Goal: Task Accomplishment & Management: Use online tool/utility

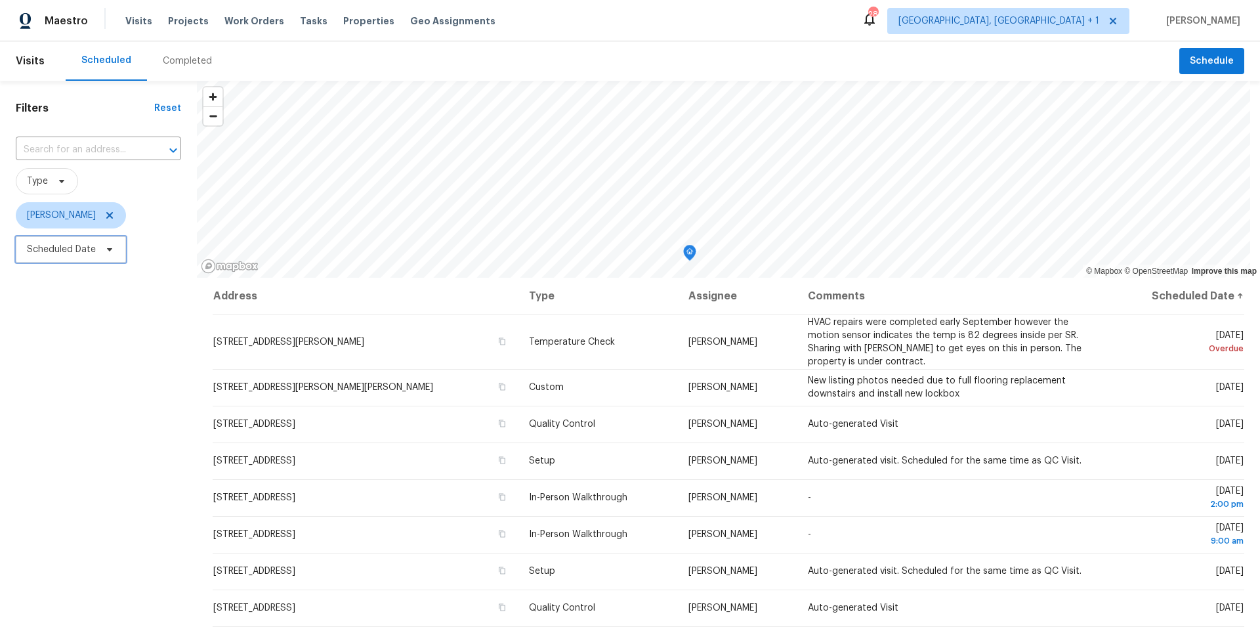
click at [115, 242] on span "Scheduled Date" at bounding box center [71, 249] width 110 height 26
click at [117, 289] on input "text" at bounding box center [88, 293] width 129 height 26
select select "9"
select select "2025"
select select "10"
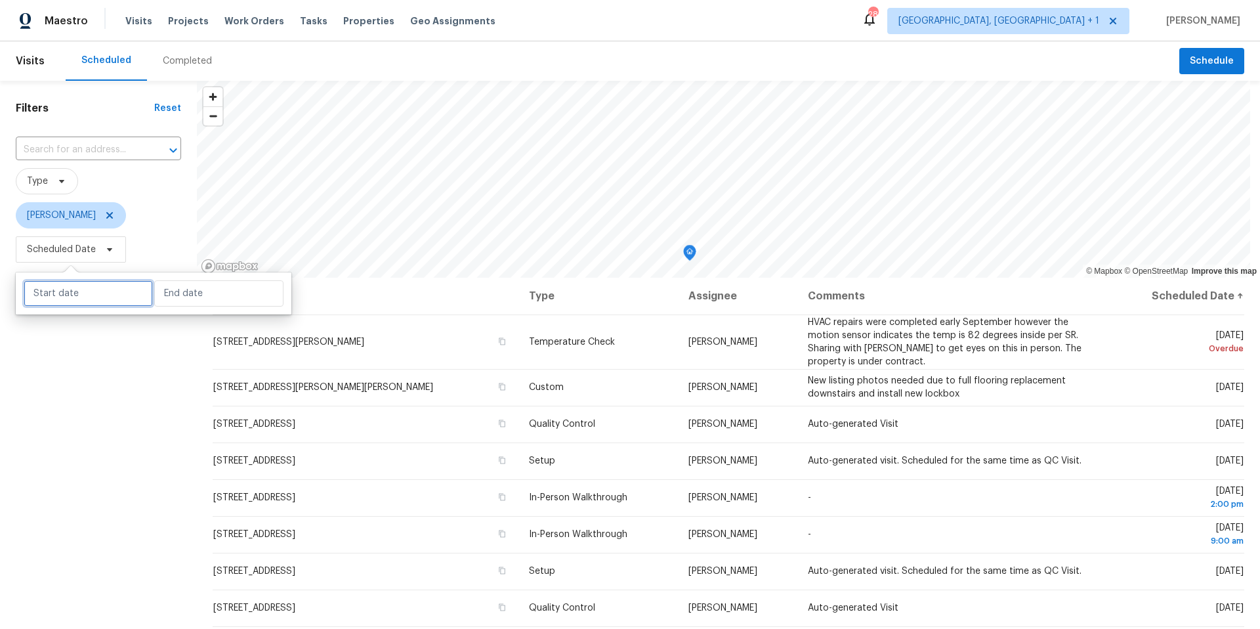
select select "2025"
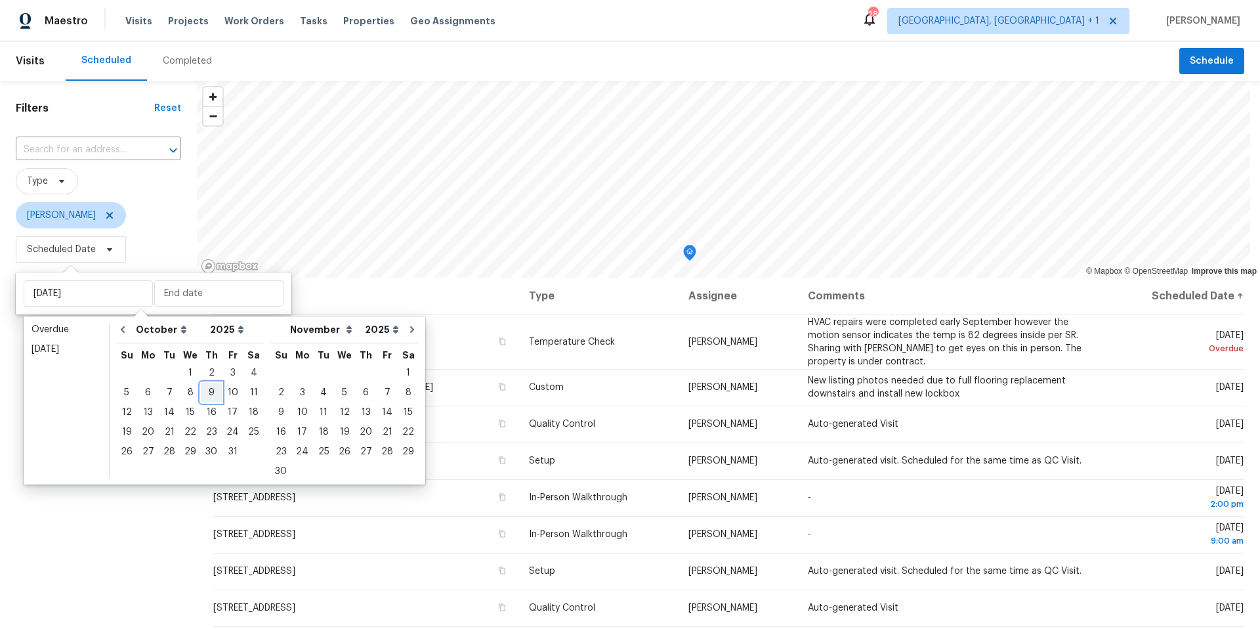
click at [209, 395] on div "9" at bounding box center [211, 392] width 21 height 18
type input "Thu, Oct 09"
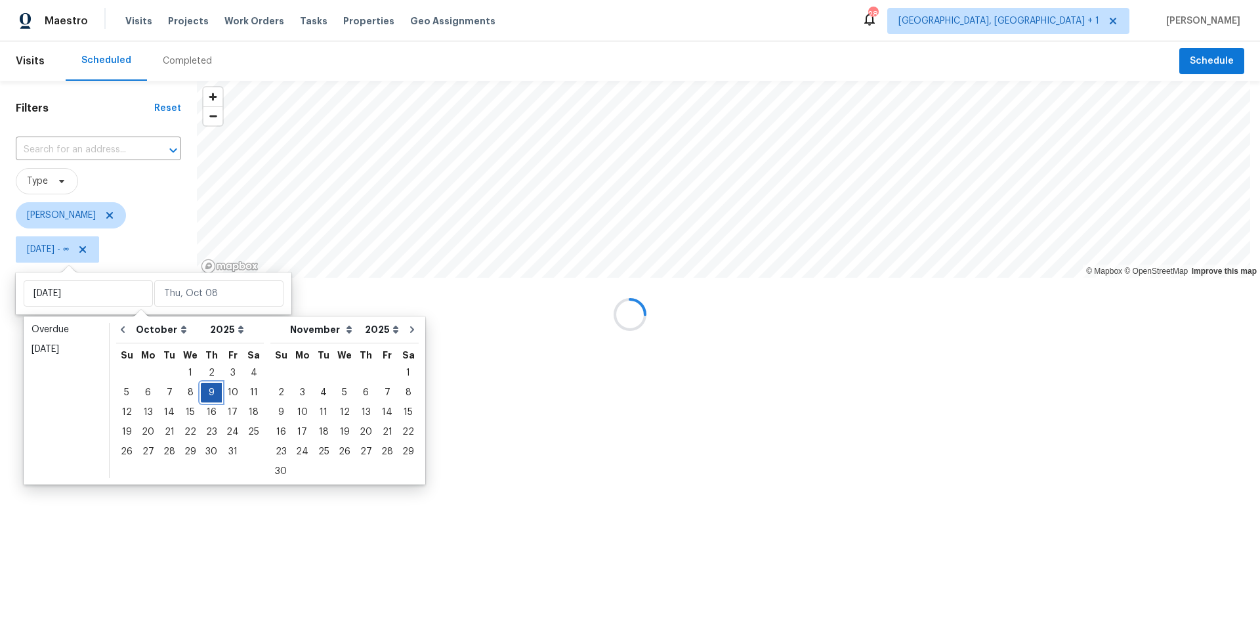
click at [209, 394] on div "9" at bounding box center [211, 392] width 21 height 18
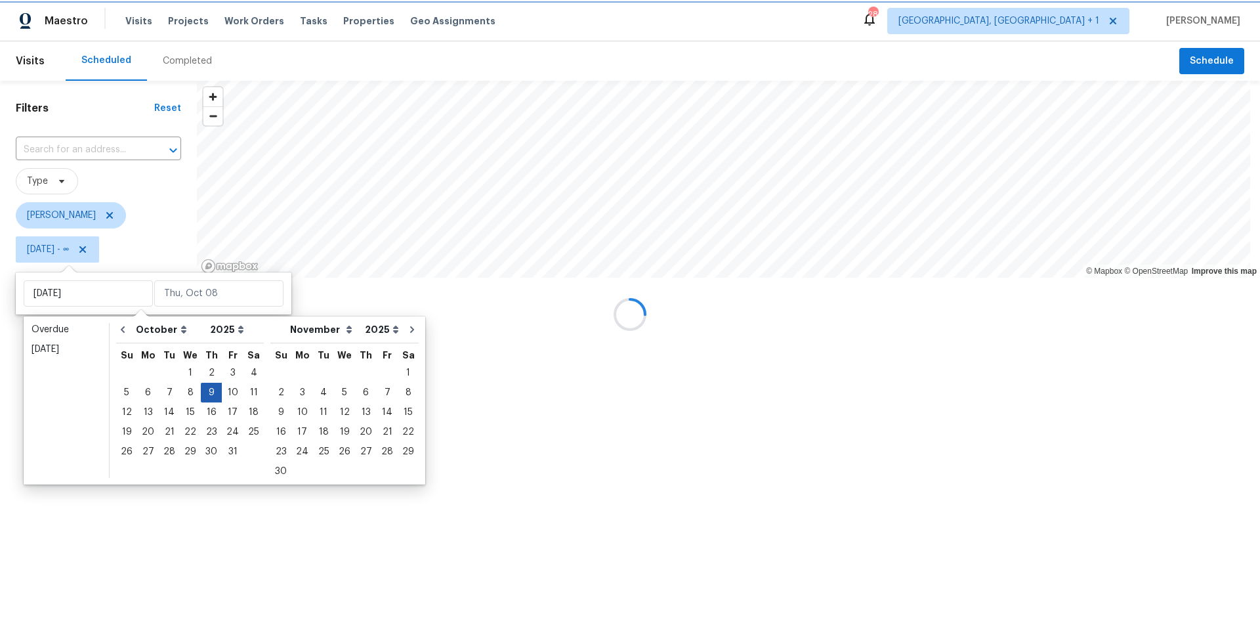
type input "Thu, Oct 09"
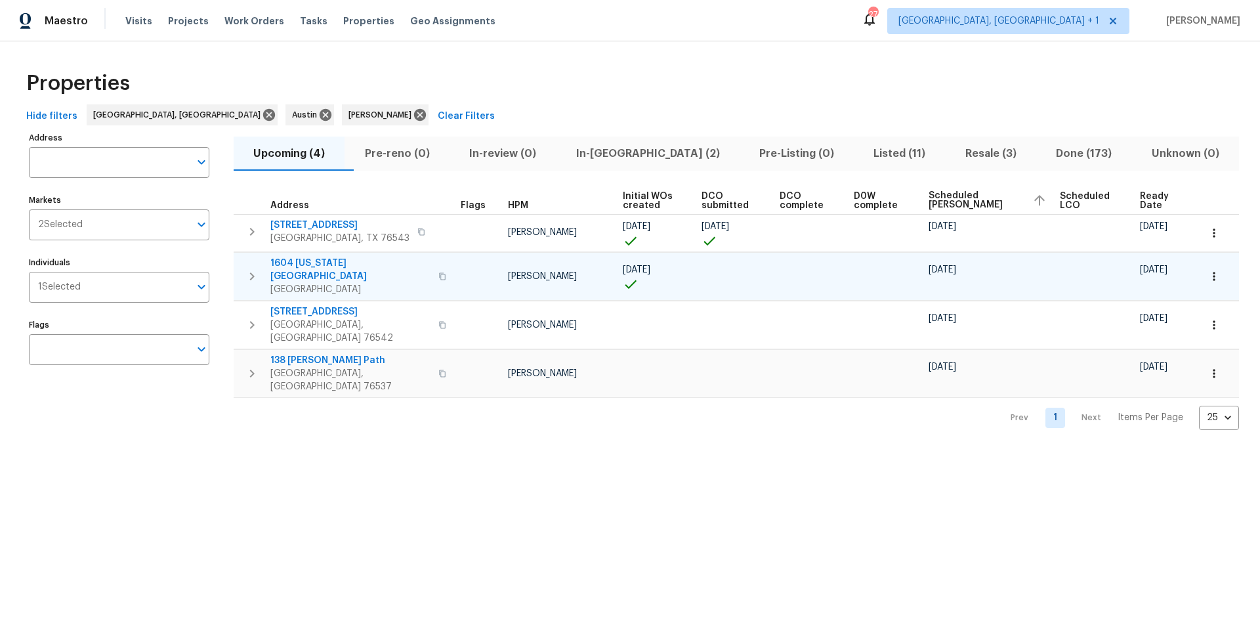
click at [320, 262] on span "1604 Arkansas Ave" at bounding box center [350, 270] width 160 height 26
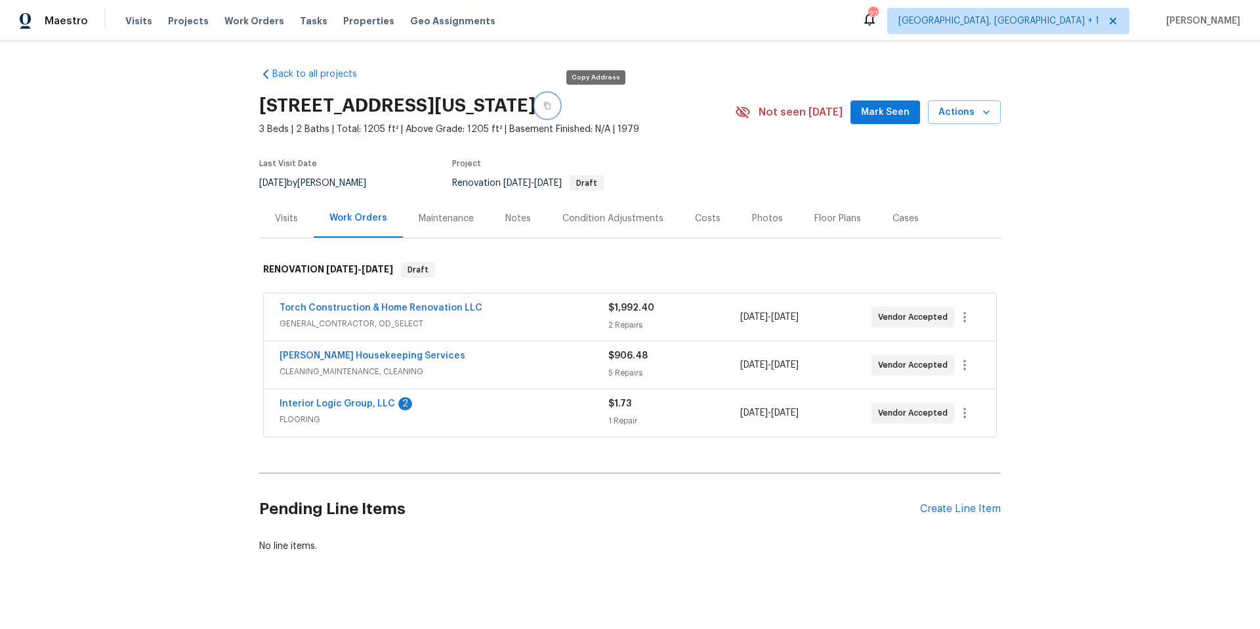
click at [559, 105] on button "button" at bounding box center [547, 106] width 24 height 24
click at [383, 403] on link "Interior Logic Group, LLC" at bounding box center [337, 403] width 115 height 9
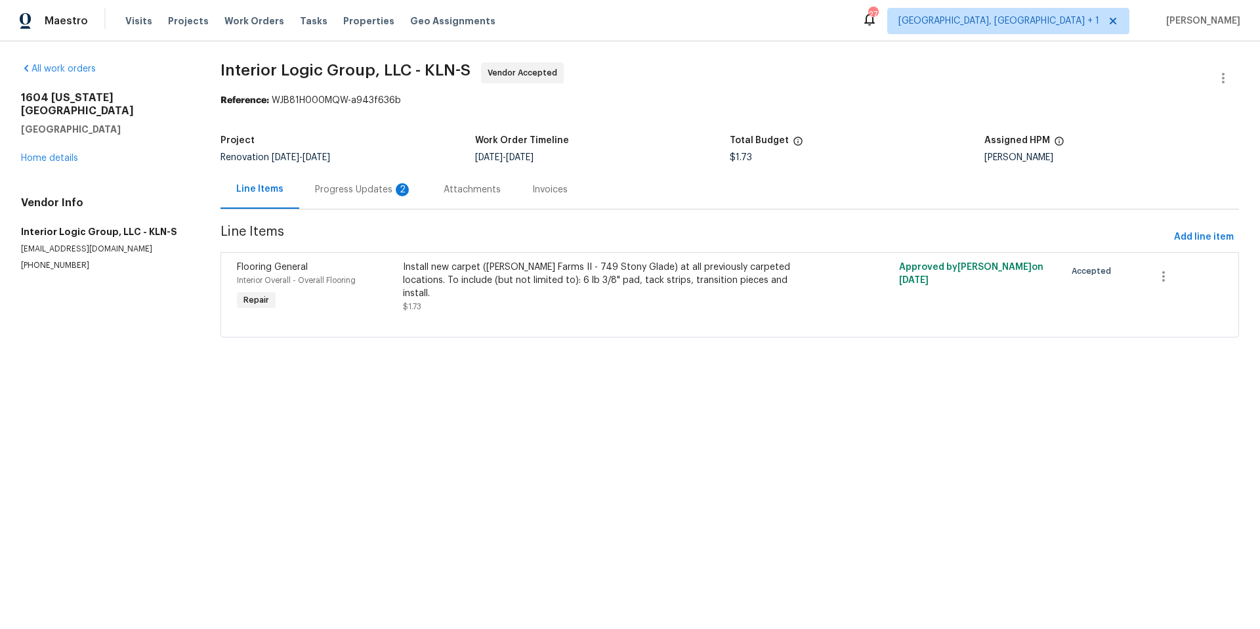
click at [374, 191] on div "Progress Updates 2" at bounding box center [363, 189] width 97 height 13
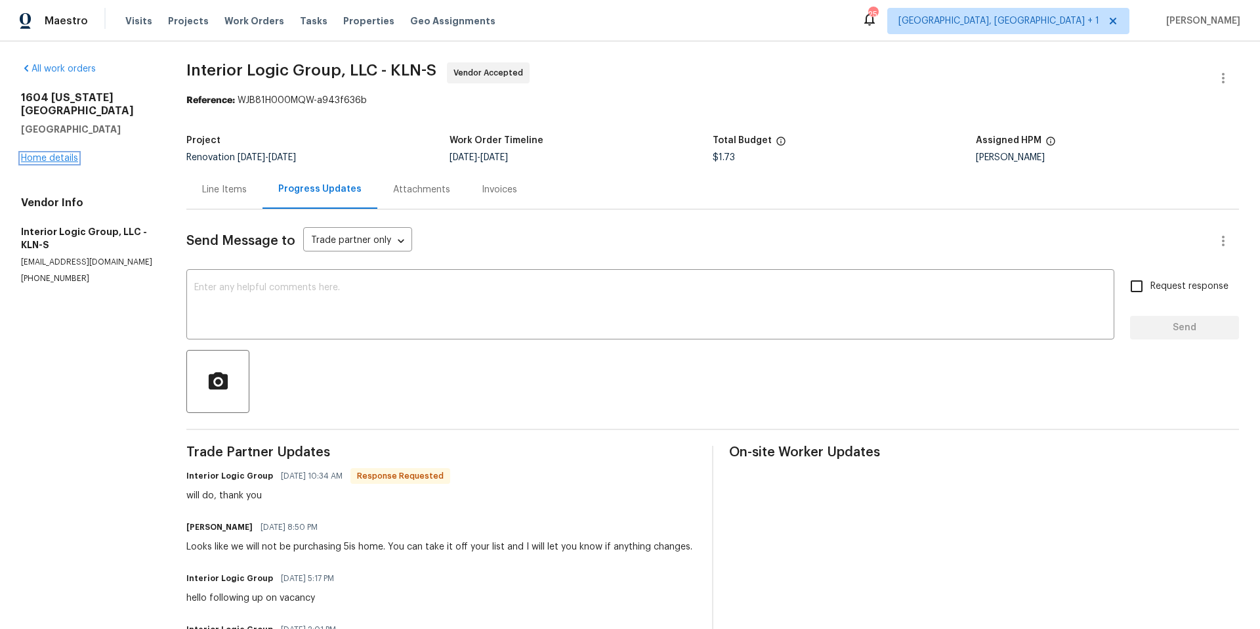
click at [50, 154] on link "Home details" at bounding box center [49, 158] width 57 height 9
